Goal: Information Seeking & Learning: Learn about a topic

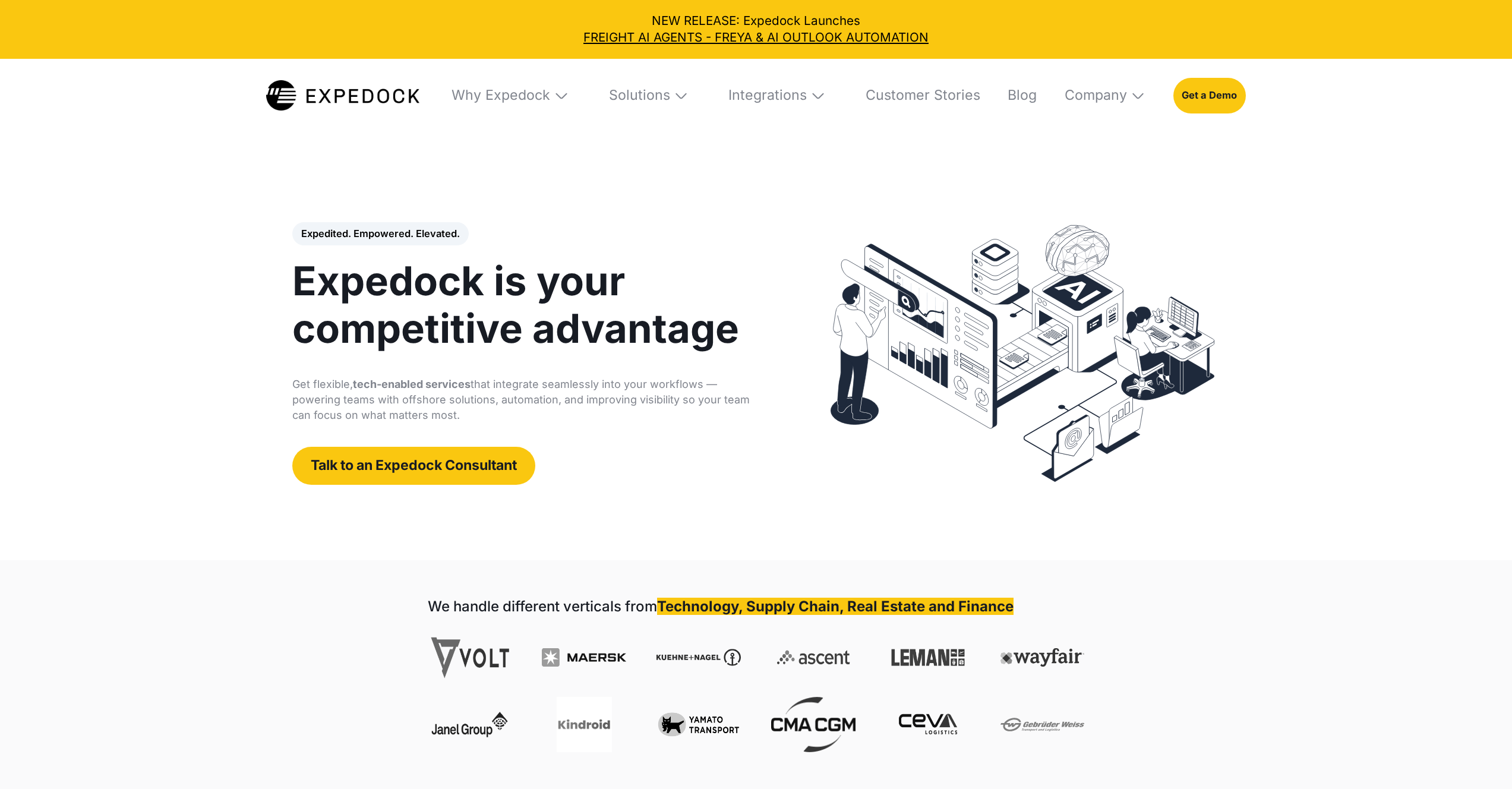
select select
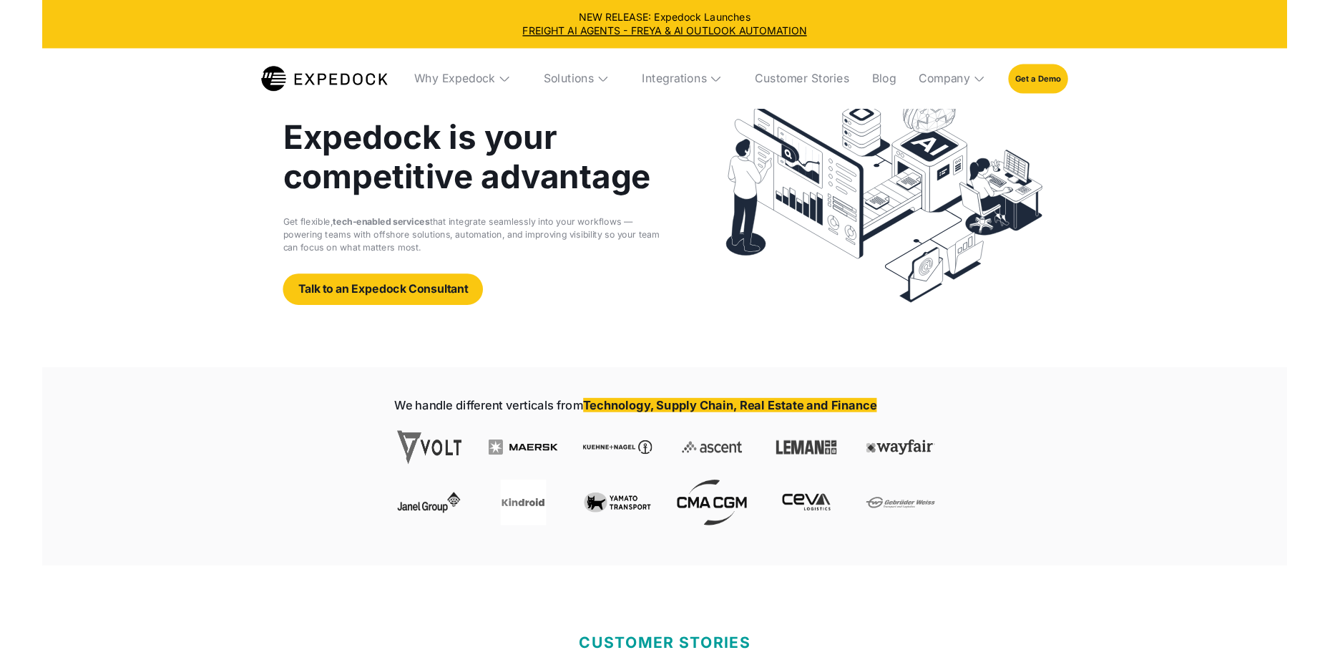
scroll to position [139, 0]
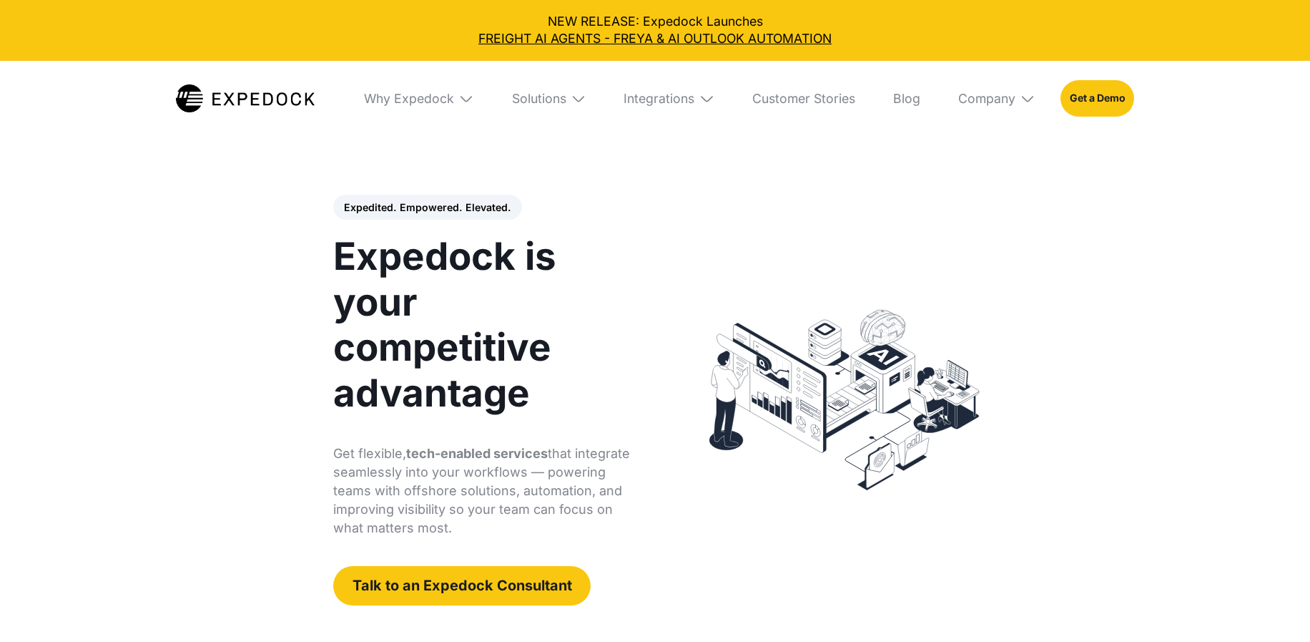
select select
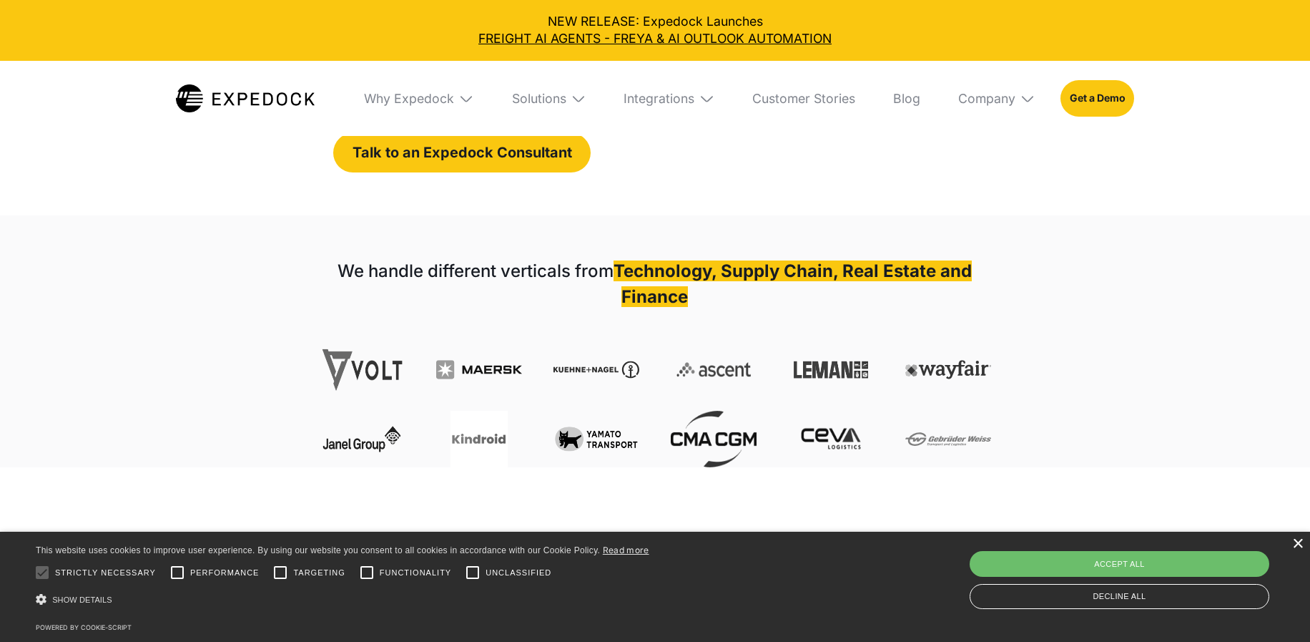
scroll to position [433, 0]
click at [1296, 542] on div "×" at bounding box center [1298, 544] width 11 height 11
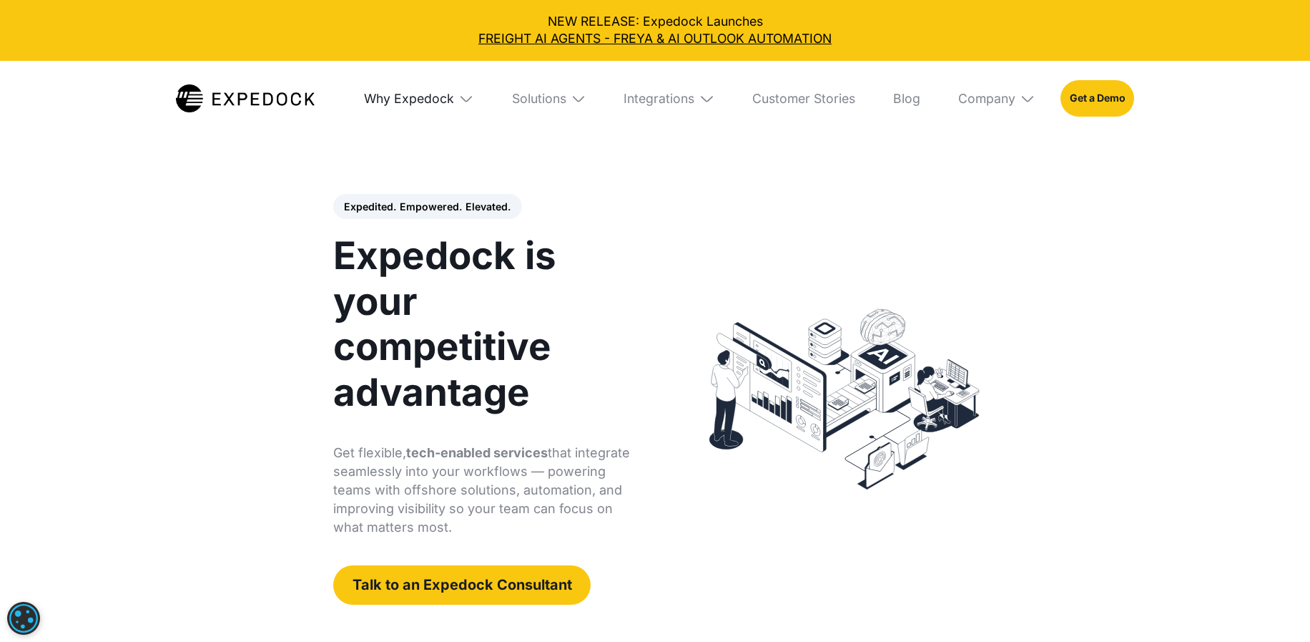
scroll to position [0, 0]
click at [421, 99] on div "Why Expedock" at bounding box center [409, 99] width 90 height 16
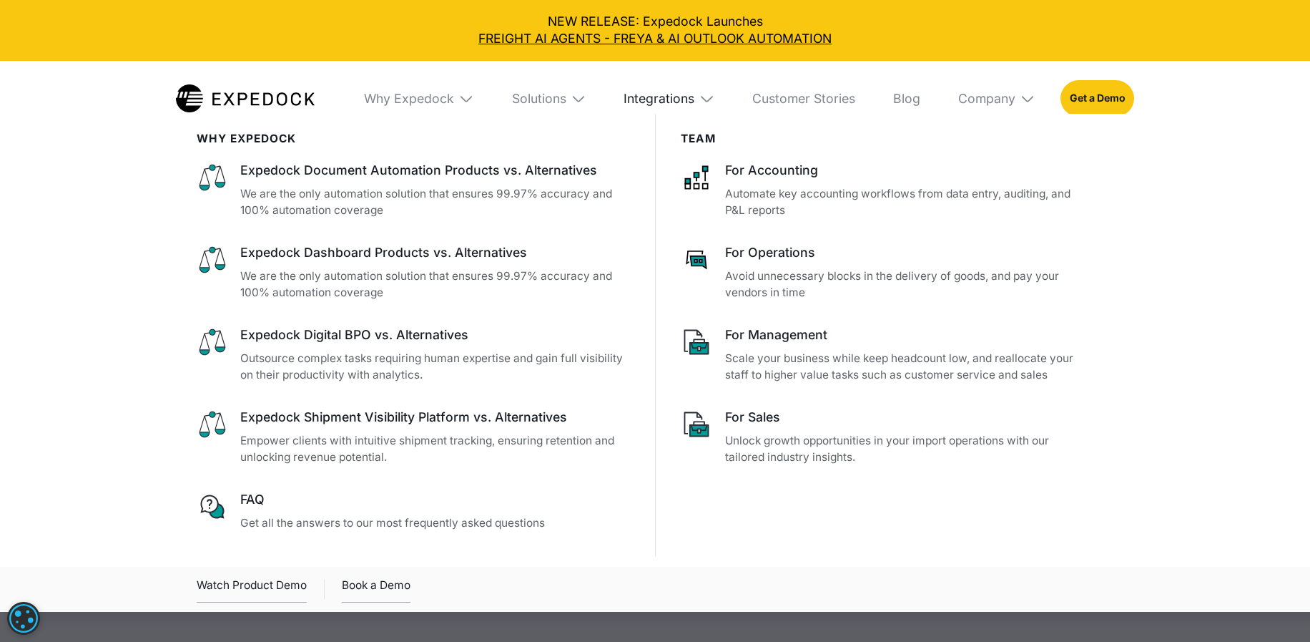
click at [667, 106] on div "Integrations" at bounding box center [659, 99] width 71 height 16
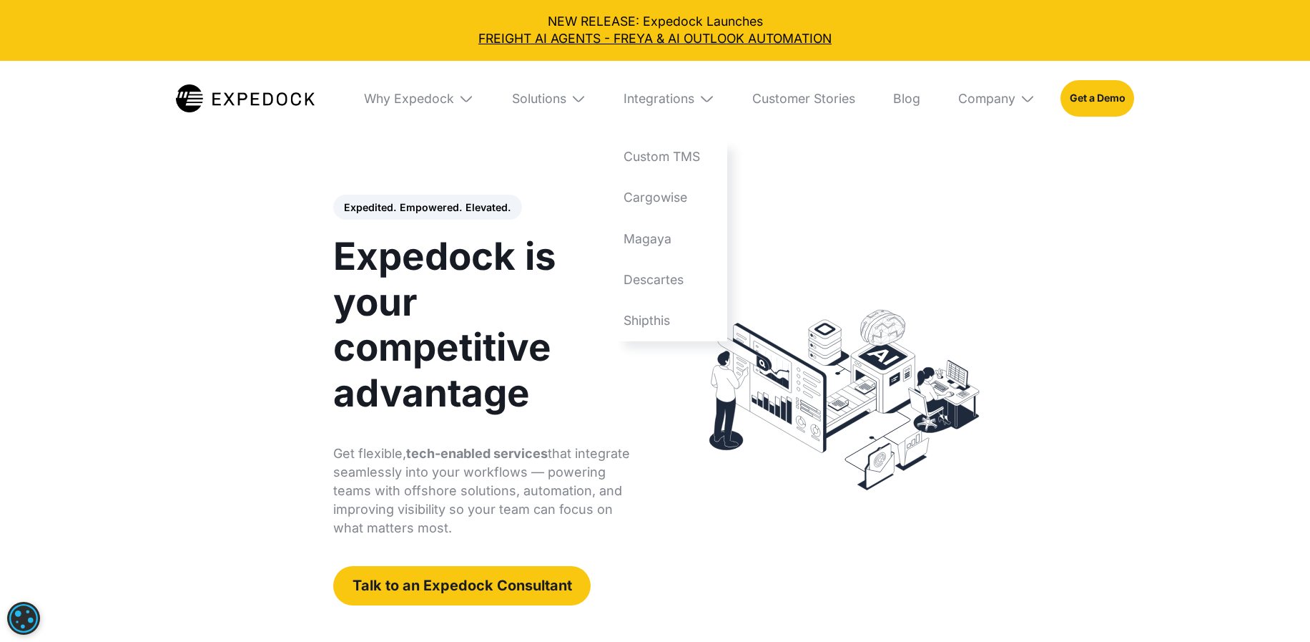
click at [682, 107] on div "Integrations" at bounding box center [670, 99] width 116 height 76
click at [1024, 98] on img at bounding box center [1028, 99] width 16 height 16
click at [1014, 165] on link "About Us" at bounding box center [997, 156] width 102 height 41
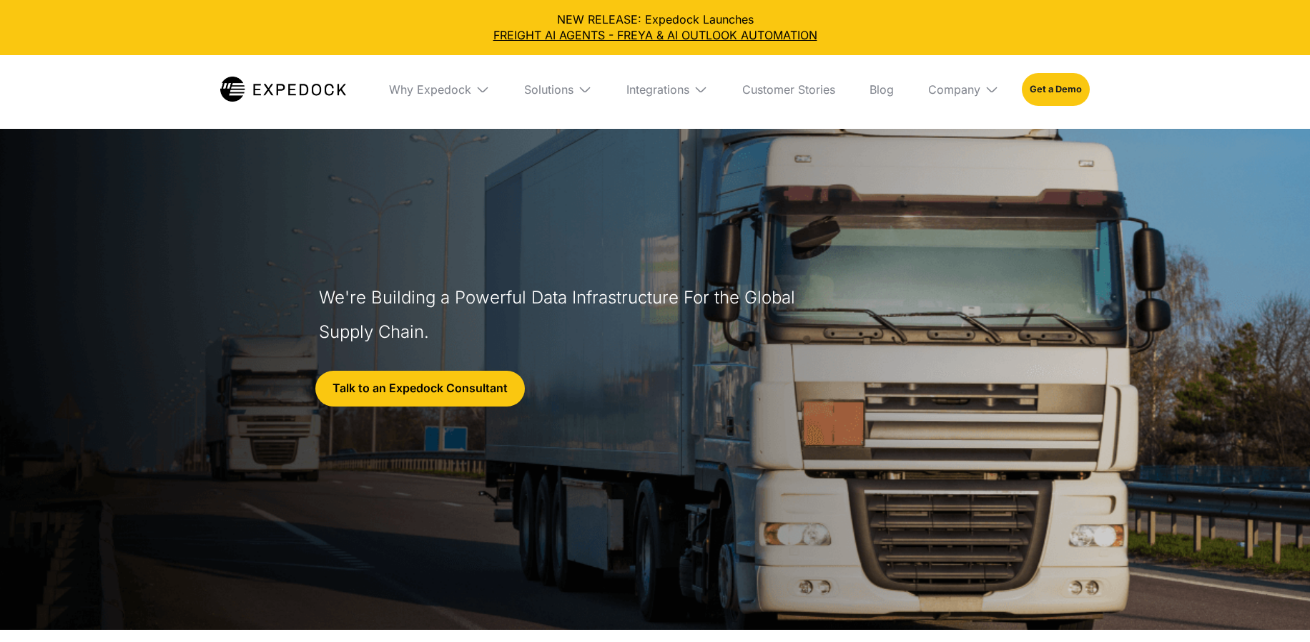
select select
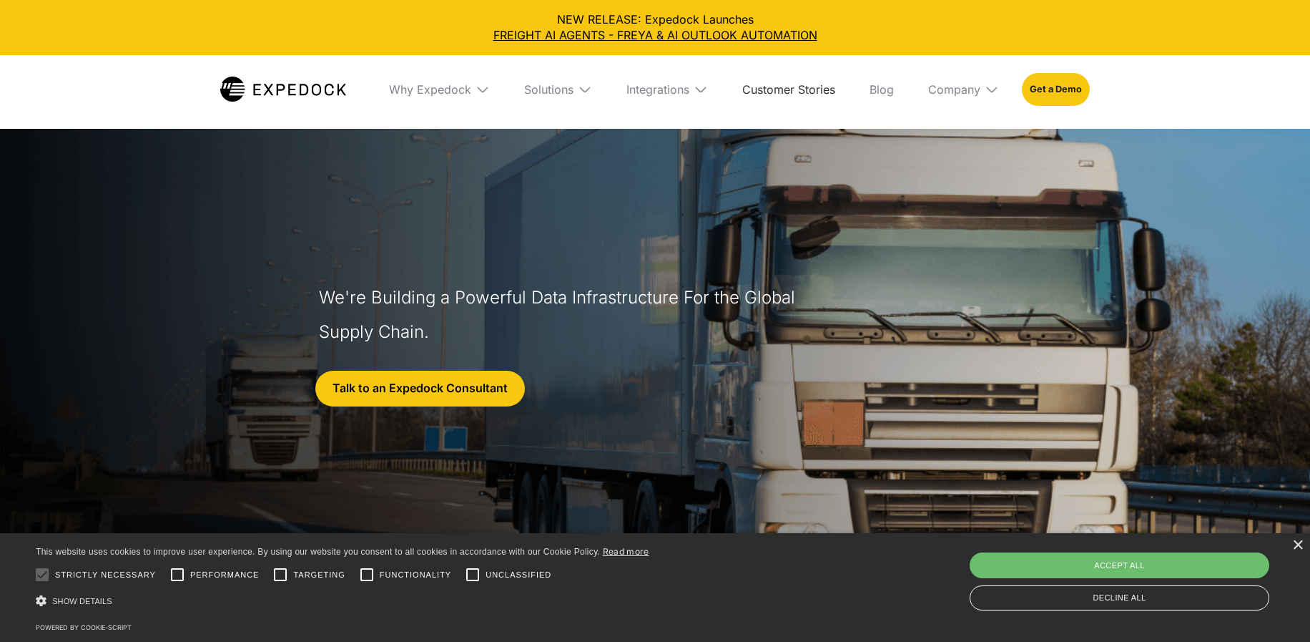
click at [784, 91] on link "Customer Stories" at bounding box center [789, 89] width 116 height 69
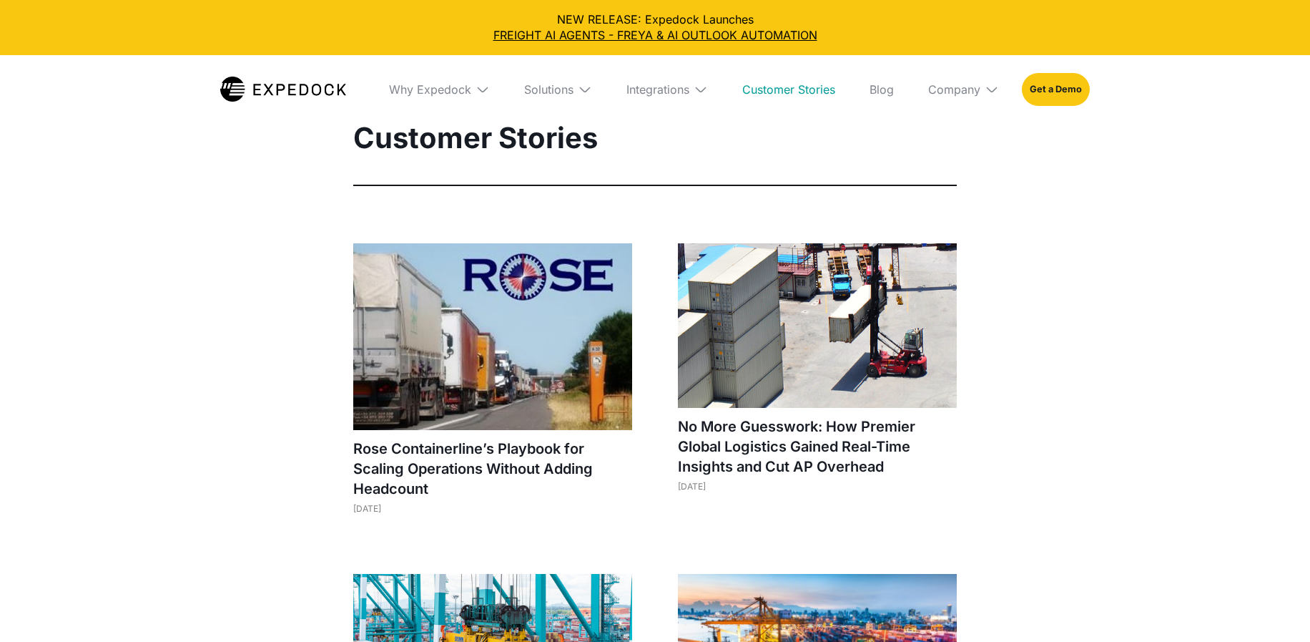
select select
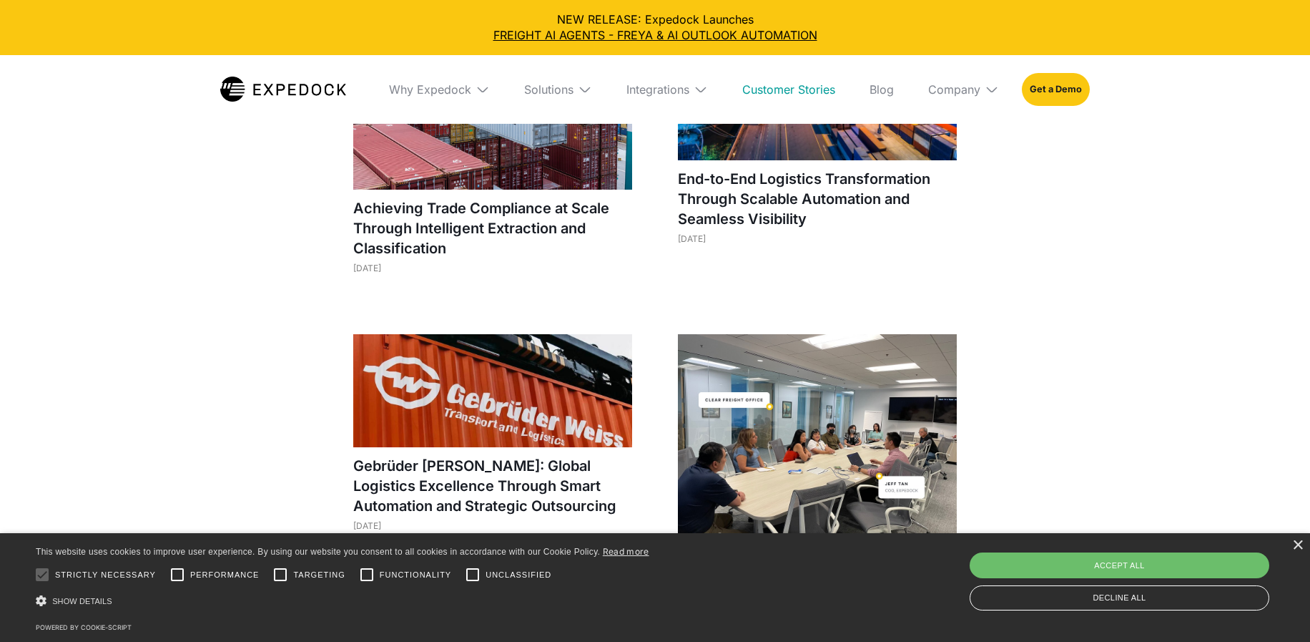
scroll to position [569, 0]
click at [668, 90] on div "Integrations" at bounding box center [658, 89] width 63 height 14
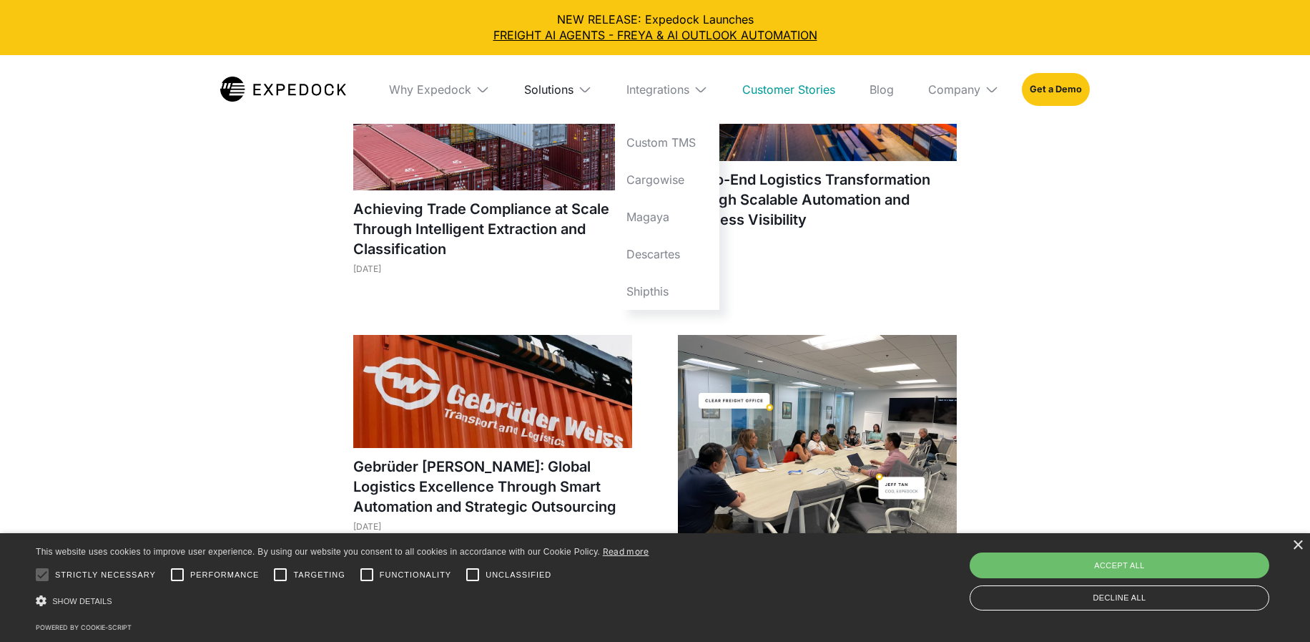
click at [556, 82] on div "Solutions" at bounding box center [548, 89] width 49 height 14
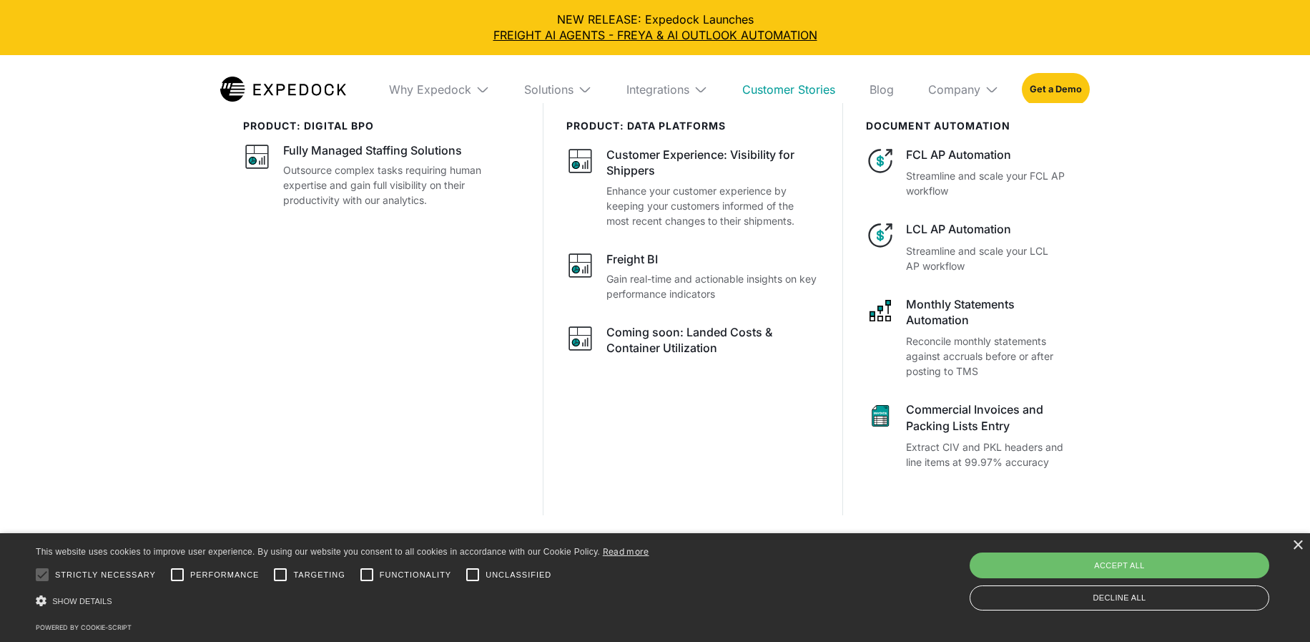
click at [957, 100] on div "Company" at bounding box center [964, 89] width 94 height 69
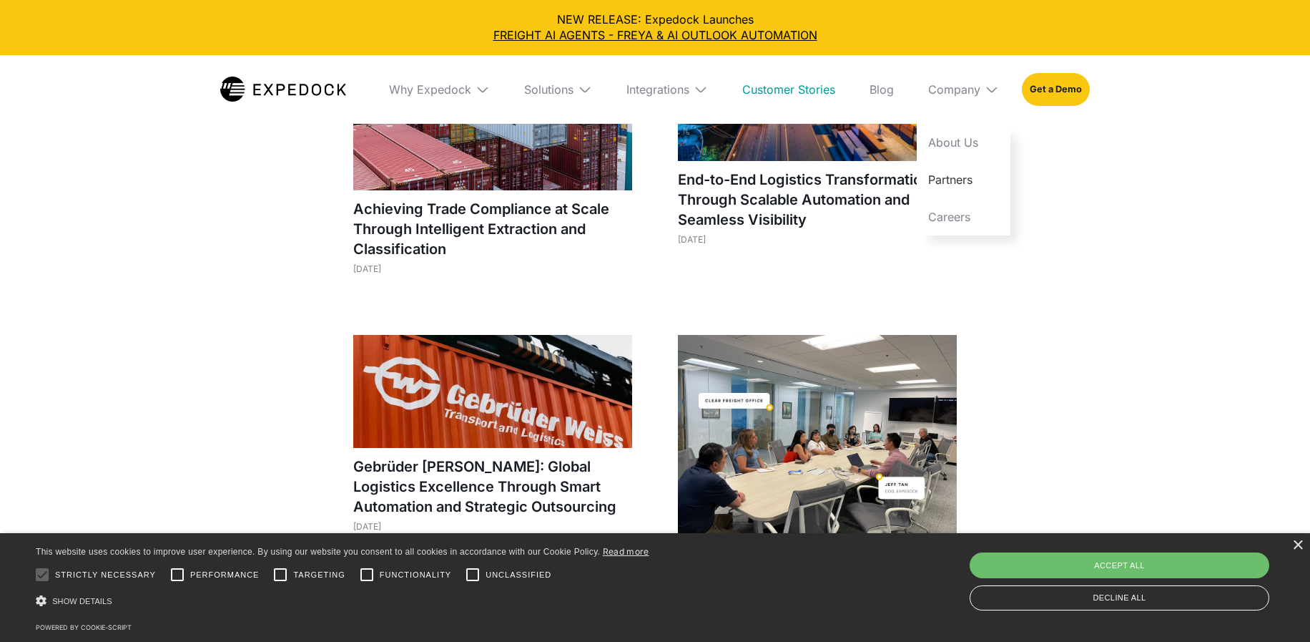
click at [950, 180] on link "Partners" at bounding box center [964, 179] width 94 height 37
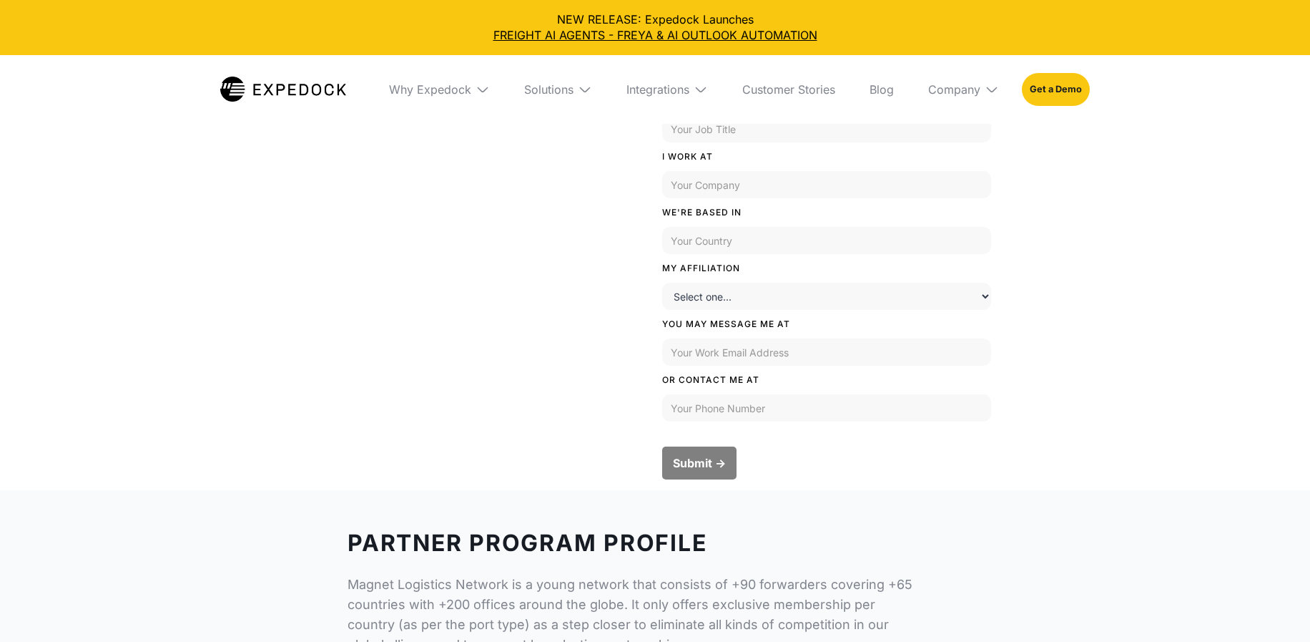
scroll to position [599, 0]
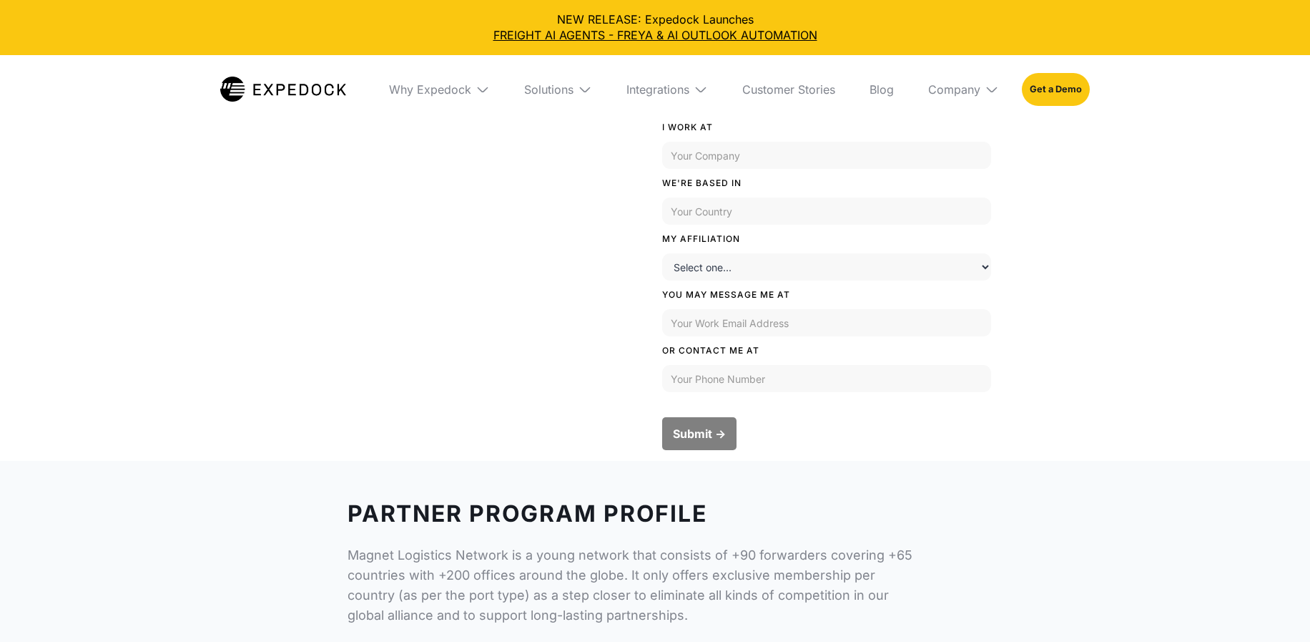
click at [738, 272] on select "Select one... Logistics Solution Freight Association Software Implementation Pa…" at bounding box center [826, 266] width 329 height 27
click at [662, 253] on select "Select one... Logistics Solution Freight Association Software Implementation Pa…" at bounding box center [826, 266] width 329 height 27
